Goal: Navigation & Orientation: Go to known website

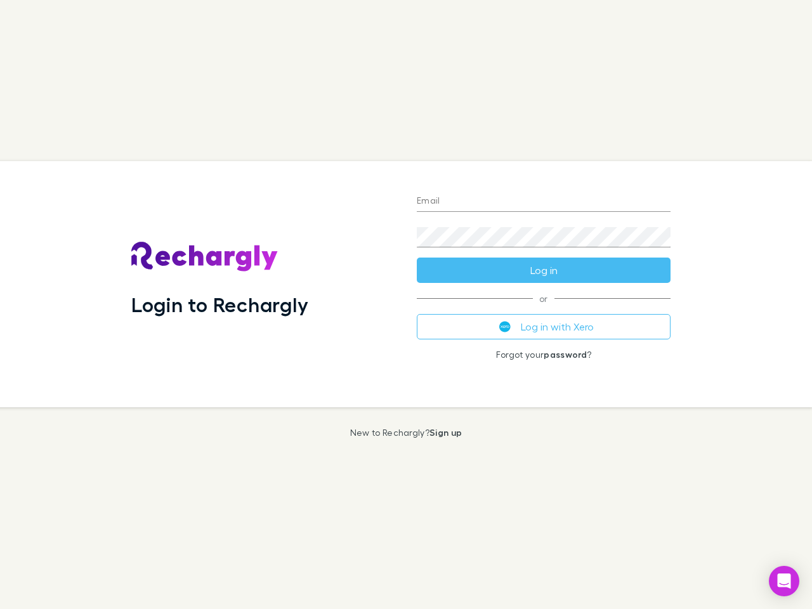
click at [406, 304] on div "Login to Rechargly" at bounding box center [263, 284] width 285 height 246
click at [544, 202] on input "Email" at bounding box center [544, 202] width 254 height 20
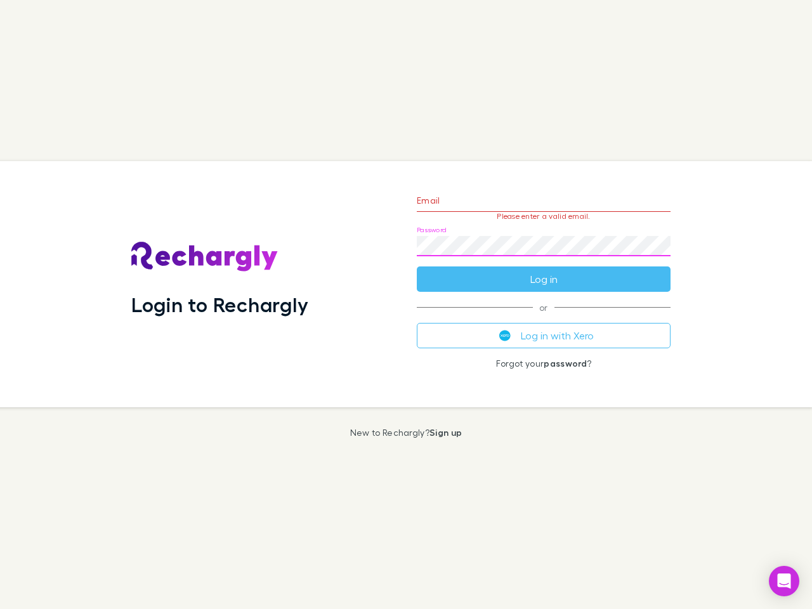
click at [544, 270] on form "Email Please enter a valid email. Password Log in" at bounding box center [544, 236] width 254 height 110
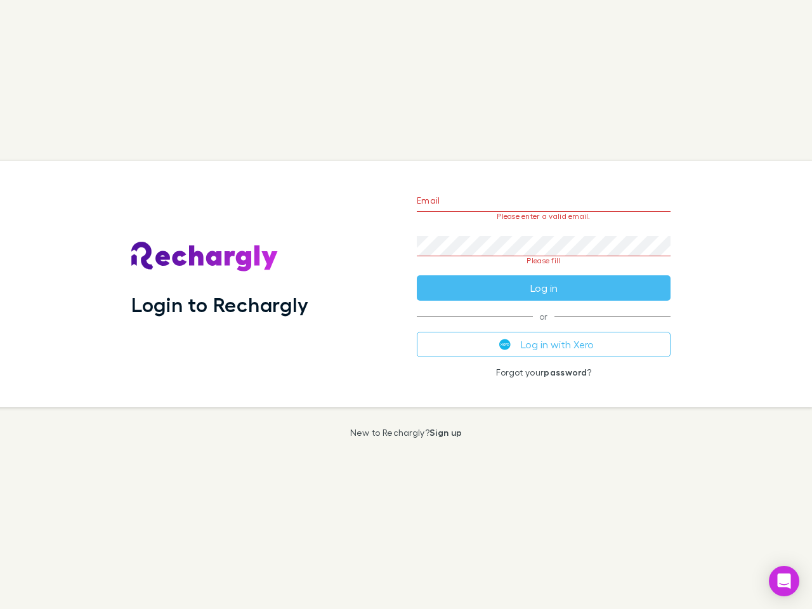
click at [544, 327] on div "Email Please enter a valid email. Password Please fill Log in or Log in with Xe…" at bounding box center [544, 284] width 274 height 246
click at [784, 581] on icon "Open Intercom Messenger" at bounding box center [784, 580] width 13 height 15
